Goal: Task Accomplishment & Management: Complete application form

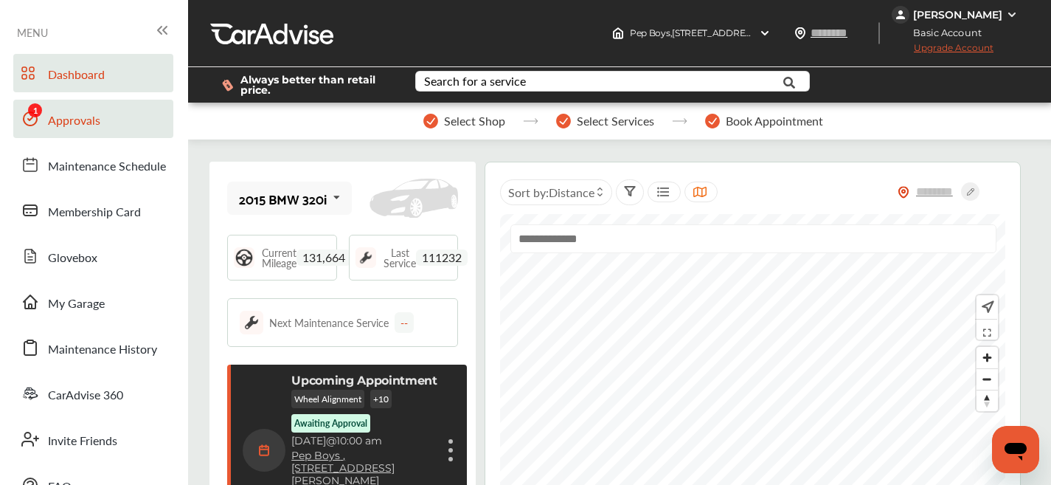
click at [99, 128] on span "Approvals" at bounding box center [74, 120] width 52 height 19
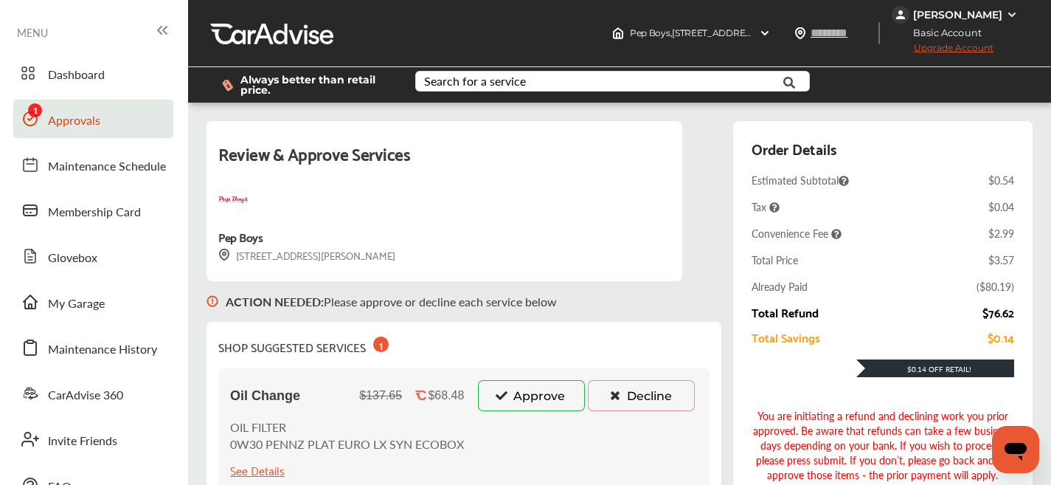
click at [533, 395] on button "Approve" at bounding box center [531, 395] width 107 height 31
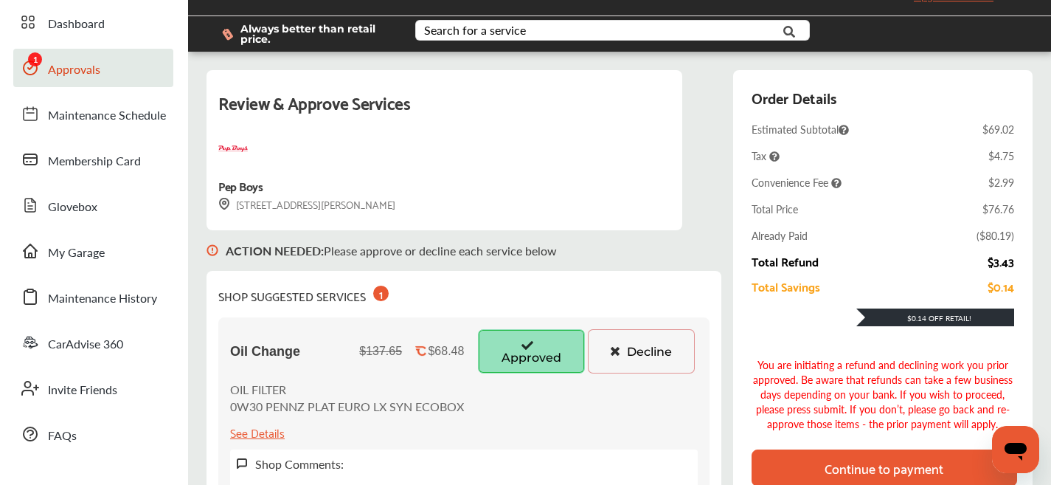
scroll to position [201, 0]
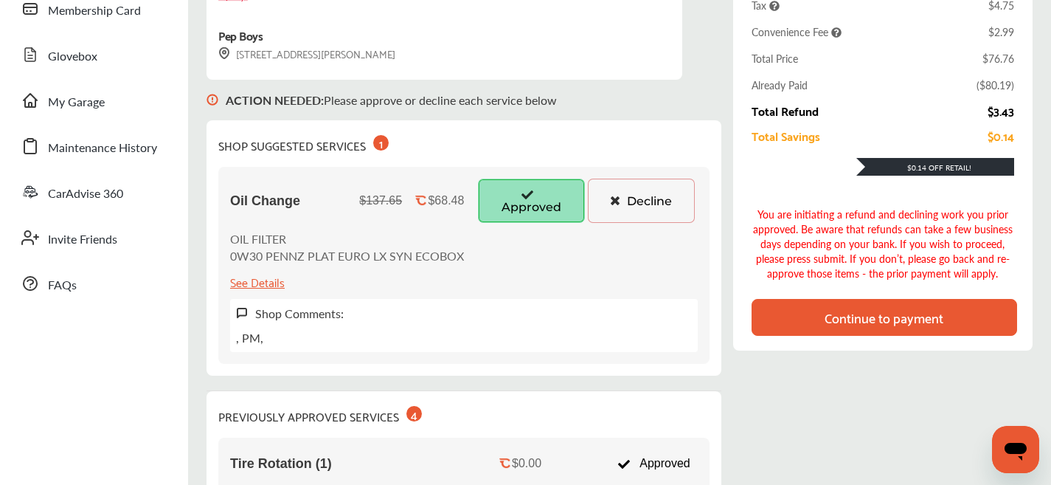
click at [893, 322] on div "Continue to payment" at bounding box center [884, 317] width 119 height 15
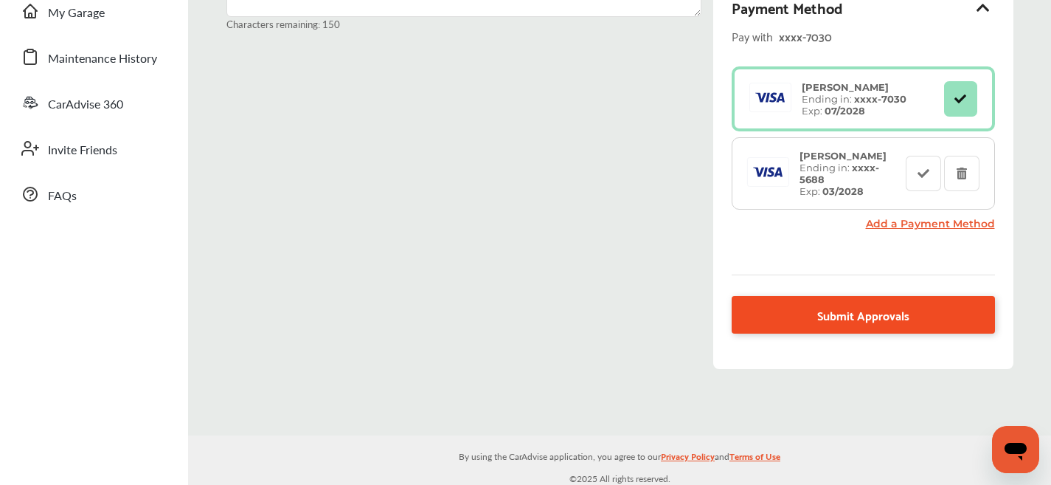
scroll to position [294, 0]
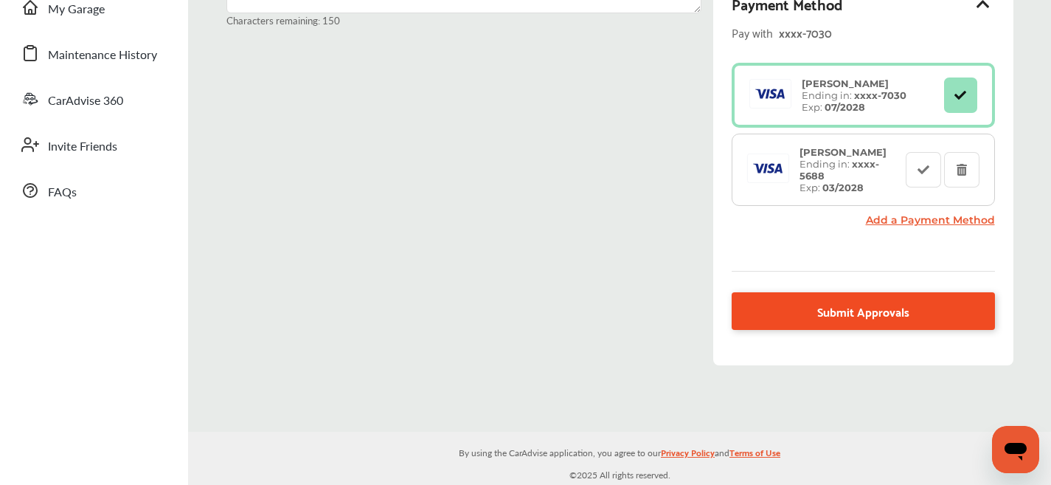
click at [876, 313] on span "Submit Approvals" at bounding box center [863, 311] width 92 height 20
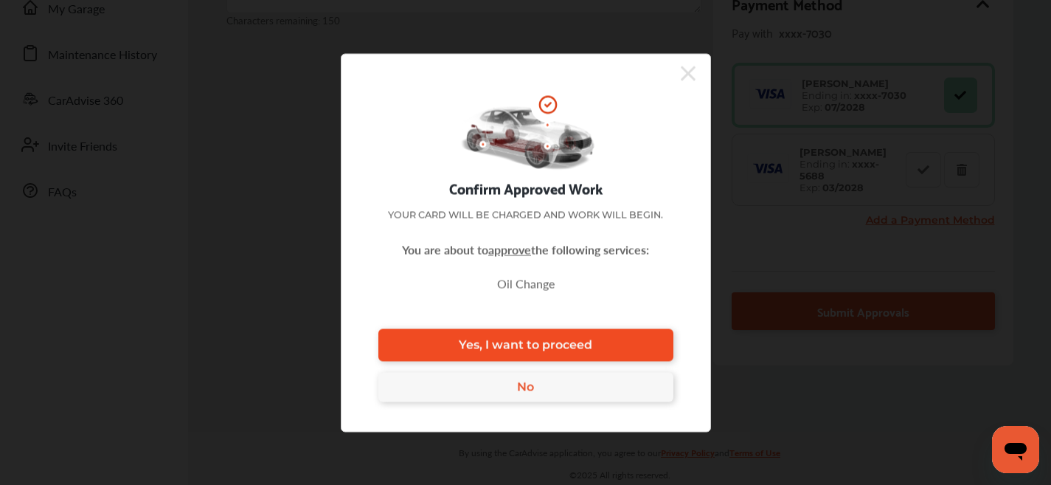
click at [617, 342] on link "Yes, I want to proceed" at bounding box center [525, 344] width 295 height 32
